Goal: Check status: Check status

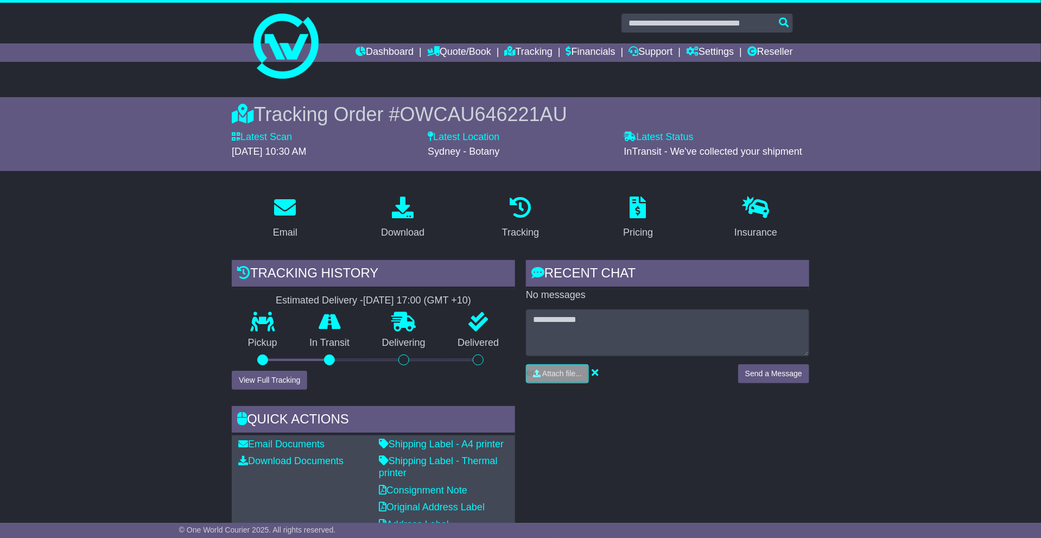
click at [356, 27] on div at bounding box center [521, 23] width 556 height 19
click at [364, 47] on link "Dashboard" at bounding box center [385, 52] width 58 height 18
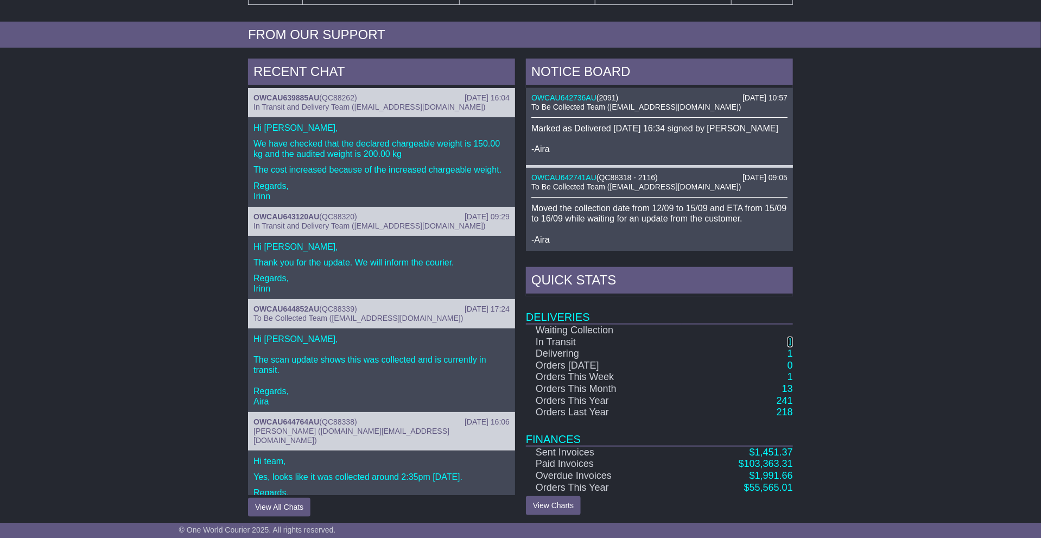
click at [788, 345] on link "1" at bounding box center [790, 342] width 5 height 11
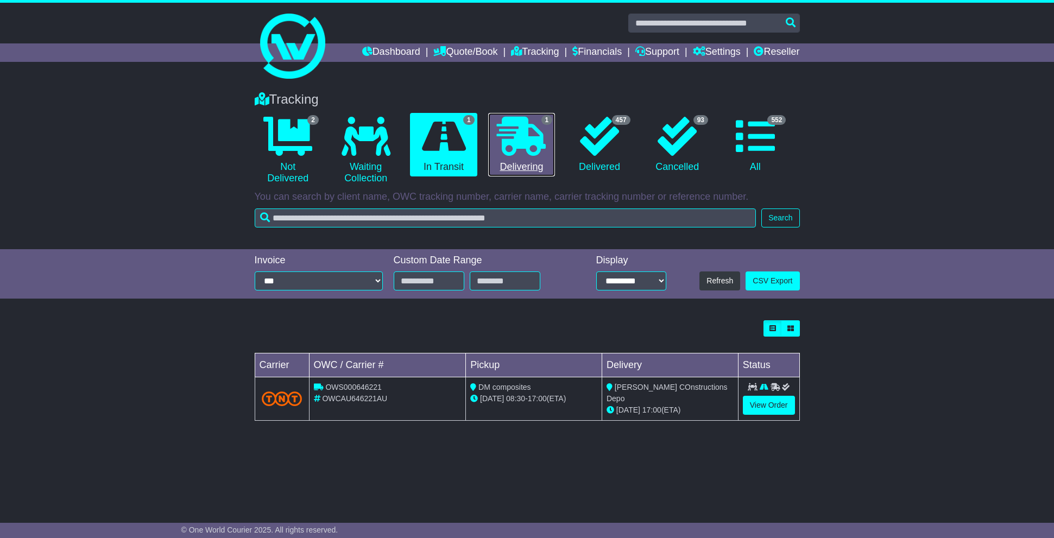
click at [510, 154] on icon at bounding box center [521, 136] width 49 height 39
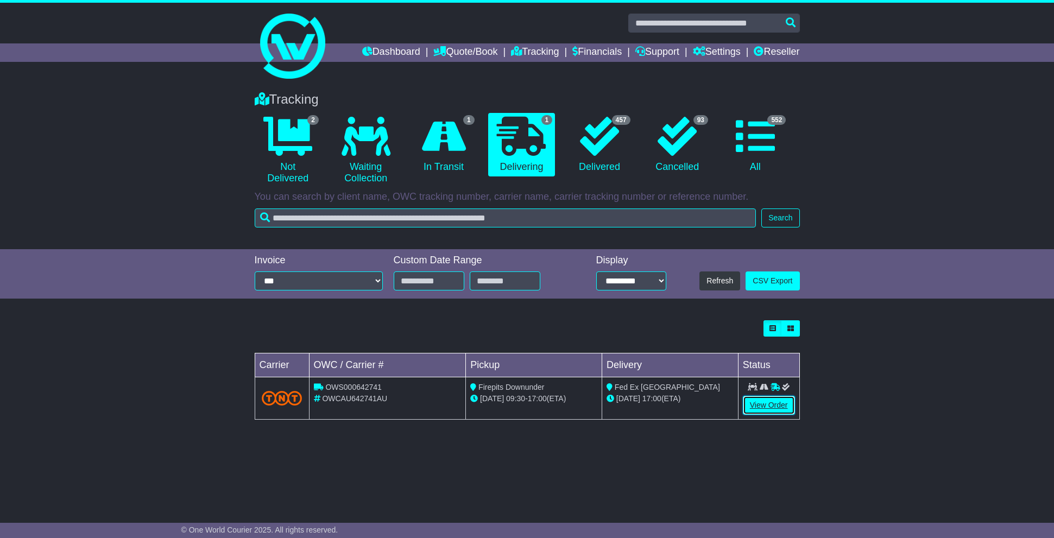
click at [760, 407] on link "View Order" at bounding box center [769, 405] width 52 height 19
